Goal: Transaction & Acquisition: Purchase product/service

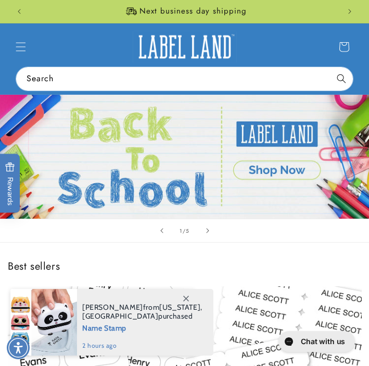
scroll to position [0, 309]
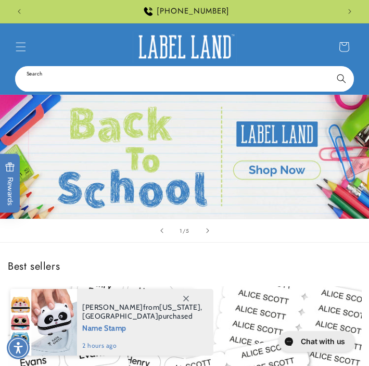
click at [69, 79] on input "Search" at bounding box center [184, 78] width 336 height 23
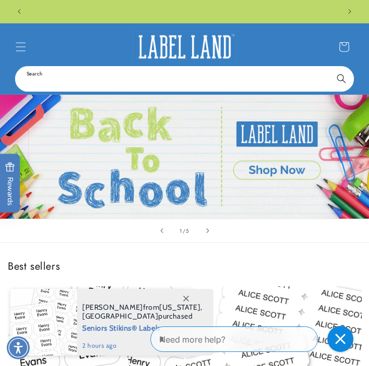
scroll to position [0, 0]
click at [57, 81] on input "Search" at bounding box center [184, 78] width 336 height 23
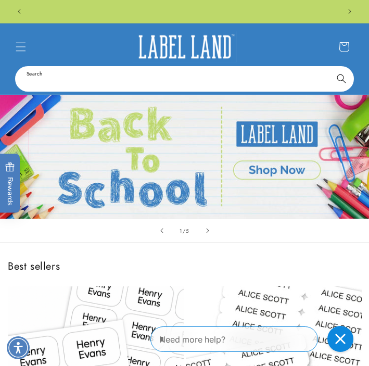
scroll to position [0, 309]
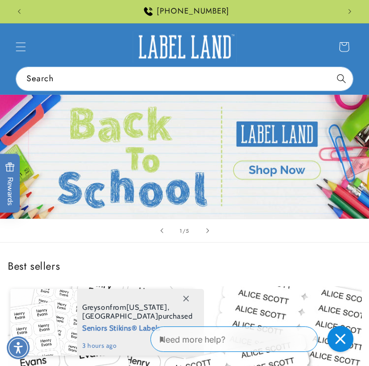
click at [282, 235] on div "1 / of 5" at bounding box center [184, 230] width 369 height 24
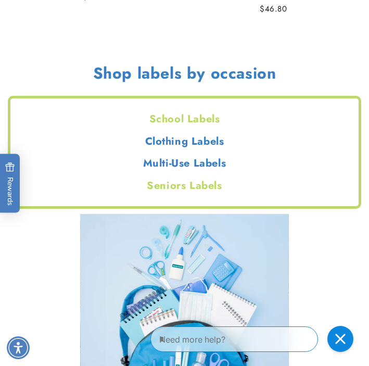
click at [195, 184] on h2 "Seniors Labels" at bounding box center [184, 186] width 348 height 14
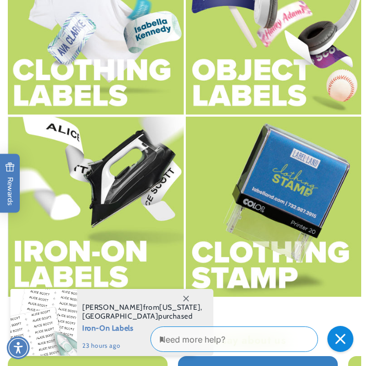
scroll to position [0, 619]
click at [121, 245] on img at bounding box center [96, 206] width 176 height 180
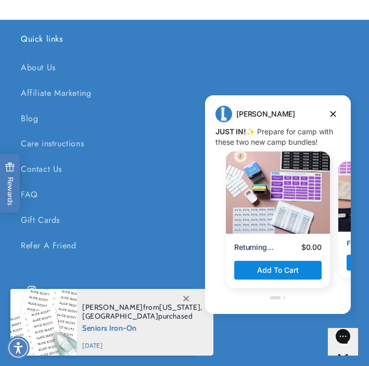
click at [142, 322] on span "Seniors Iron-On" at bounding box center [142, 326] width 120 height 13
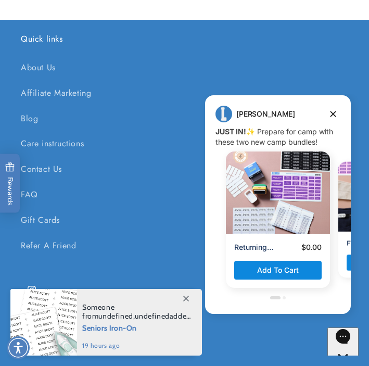
scroll to position [0, 619]
click at [63, 141] on link "Care instructions" at bounding box center [184, 143] width 327 height 25
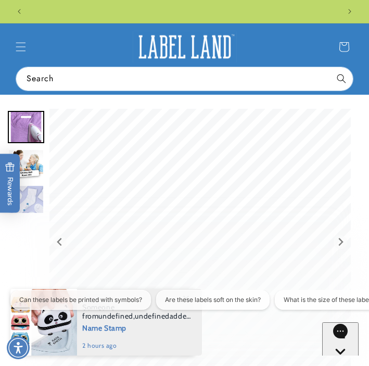
scroll to position [0, 309]
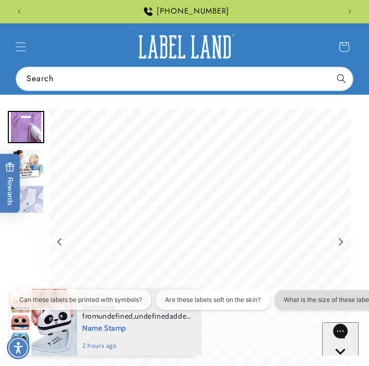
click at [309, 295] on button "What is the size of these labels?" at bounding box center [330, 300] width 111 height 20
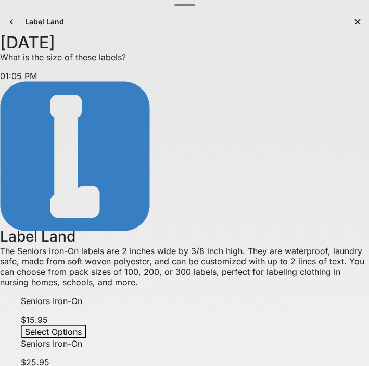
scroll to position [0, 619]
click at [82, 326] on span "Select Options" at bounding box center [53, 331] width 57 height 10
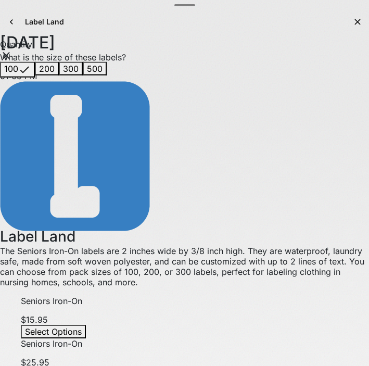
scroll to position [0, 309]
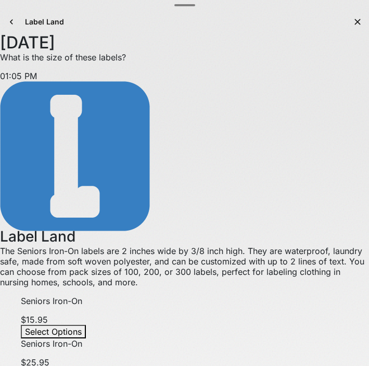
scroll to position [0, 619]
click at [164, 62] on div "1:05 PM. You said: What is the size of these labels?" at bounding box center [184, 57] width 369 height 10
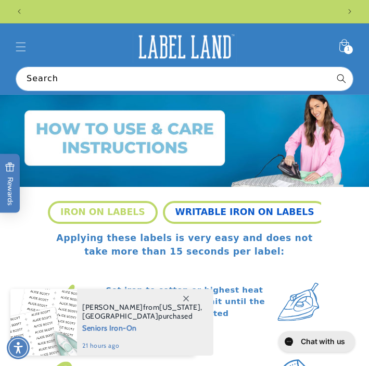
scroll to position [0, 309]
drag, startPoint x: 318, startPoint y: 211, endPoint x: 270, endPoint y: 214, distance: 47.4
click at [270, 214] on ul "IRON ON LABELS WRITABLE IRON ON LABELS STICK N’ WEAR LABELS MULTI USE WATERPROO…" at bounding box center [184, 212] width 273 height 23
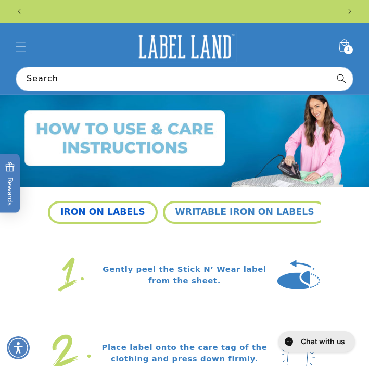
click at [112, 214] on button "IRON ON LABELS" at bounding box center [103, 212] width 110 height 23
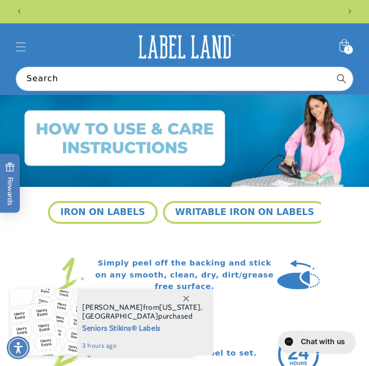
scroll to position [0, 619]
click at [189, 297] on span at bounding box center [185, 298] width 19 height 19
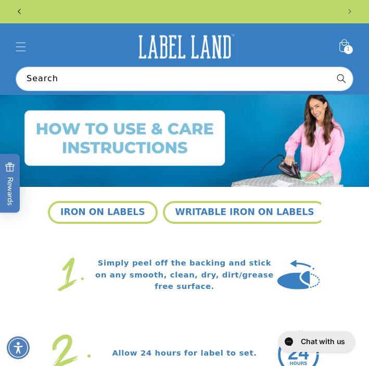
scroll to position [0, 309]
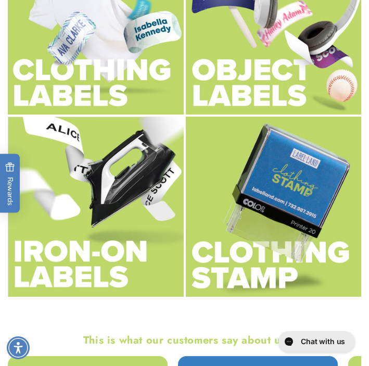
scroll to position [0, 619]
click at [63, 263] on img at bounding box center [96, 206] width 176 height 180
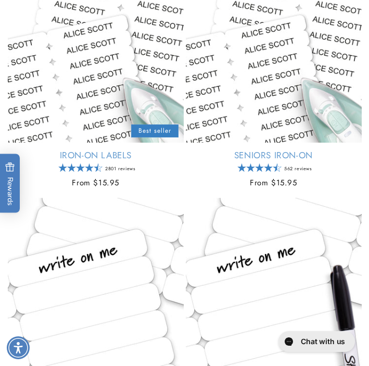
scroll to position [0, 619]
click at [284, 154] on link "Seniors Iron-On" at bounding box center [274, 154] width 176 height 11
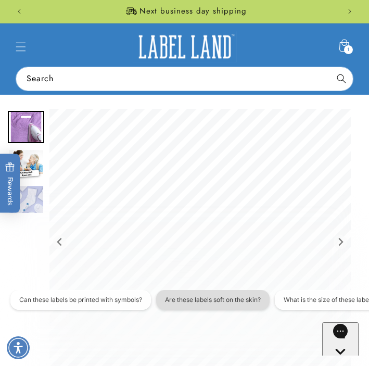
click at [238, 300] on button "Are these labels soft on the skin?" at bounding box center [212, 300] width 113 height 20
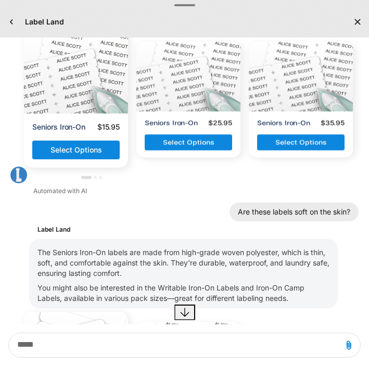
scroll to position [0, 309]
click at [362, 292] on div "September 28 1:05 PM. You said: What is the size of these labels? 01:05 PM 1:05…" at bounding box center [184, 199] width 369 height 617
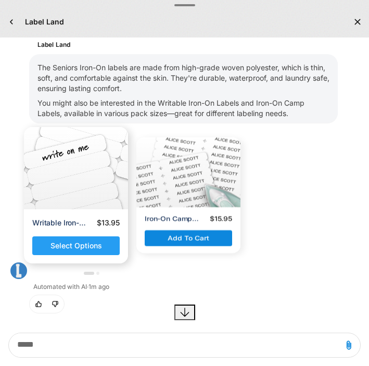
scroll to position [0, 0]
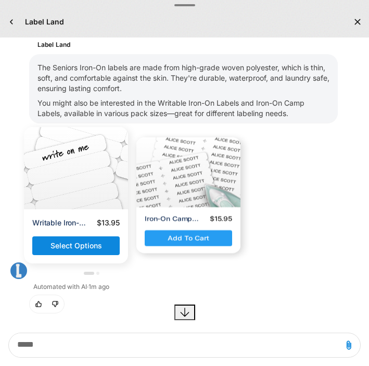
click at [170, 236] on span "Add to cart" at bounding box center [188, 237] width 42 height 9
click at [170, 236] on span "Go to checkout" at bounding box center [188, 237] width 55 height 9
